Goal: Task Accomplishment & Management: Manage account settings

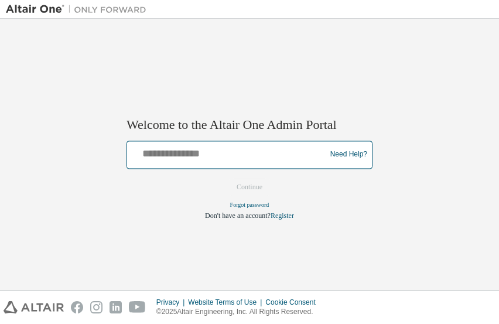
click at [193, 154] on input "text" at bounding box center [228, 152] width 193 height 17
type input "**********"
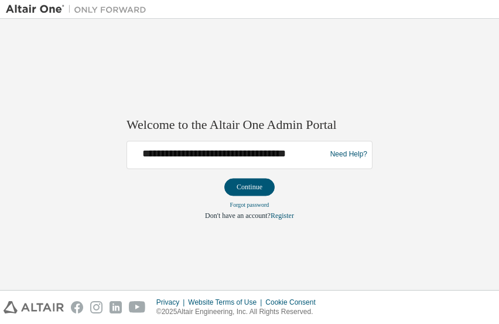
click at [245, 185] on button "Continue" at bounding box center [249, 187] width 50 height 18
